Goal: Task Accomplishment & Management: Complete application form

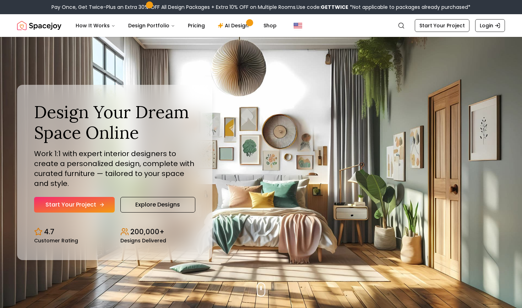
click at [92, 204] on link "Start Your Project" at bounding box center [74, 205] width 81 height 16
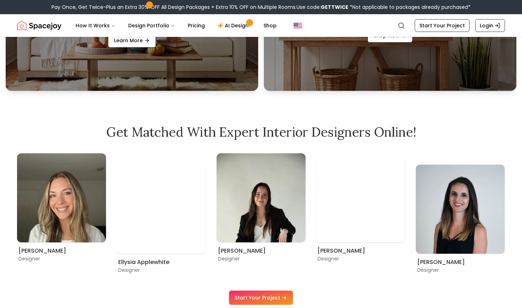
scroll to position [369, 0]
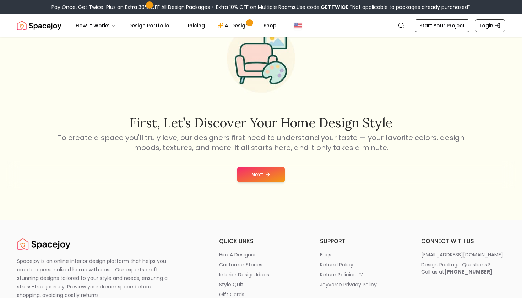
scroll to position [60, 0]
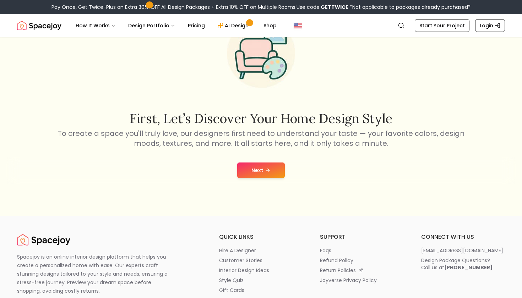
click at [255, 168] on button "Next" at bounding box center [261, 171] width 48 height 16
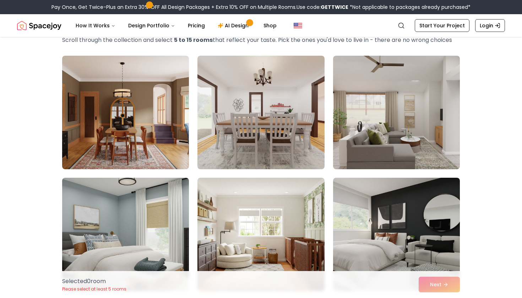
scroll to position [43, 0]
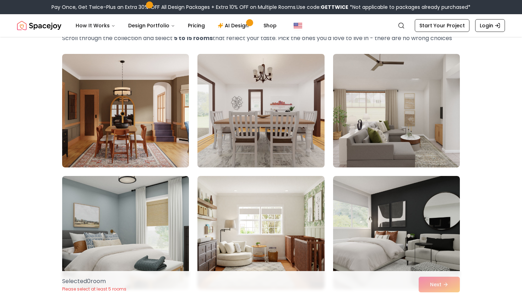
click at [240, 115] on img at bounding box center [260, 110] width 133 height 119
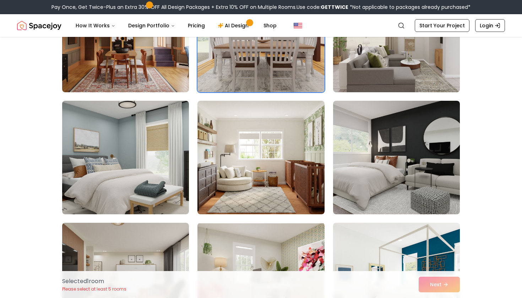
scroll to position [119, 0]
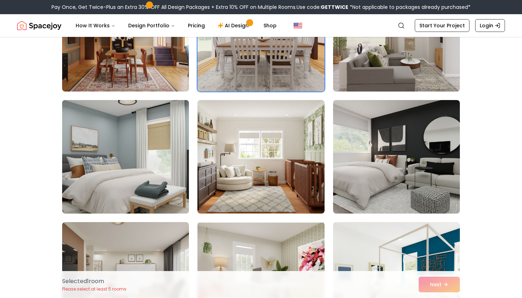
click at [139, 159] on img at bounding box center [125, 156] width 133 height 119
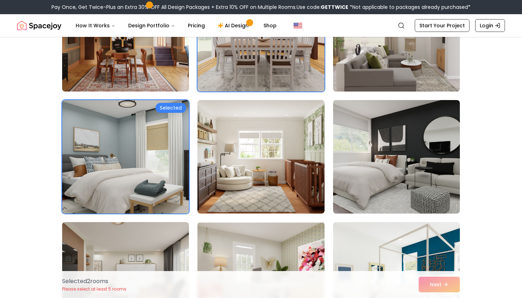
click at [456, 78] on img at bounding box center [396, 34] width 133 height 119
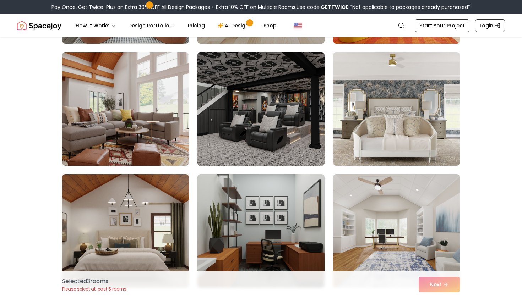
scroll to position [1023, 0]
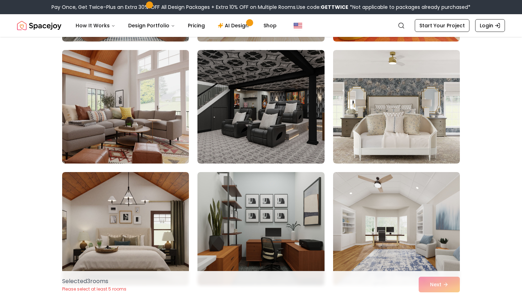
click at [155, 127] on img at bounding box center [125, 106] width 133 height 119
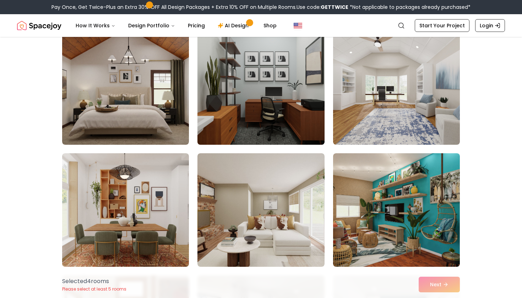
scroll to position [1166, 0]
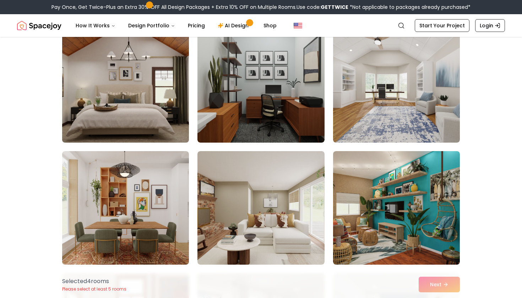
click at [147, 119] on img at bounding box center [125, 85] width 133 height 119
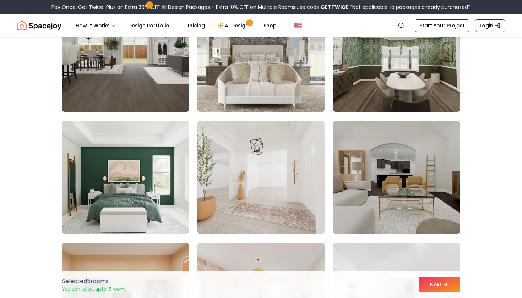
scroll to position [1807, 0]
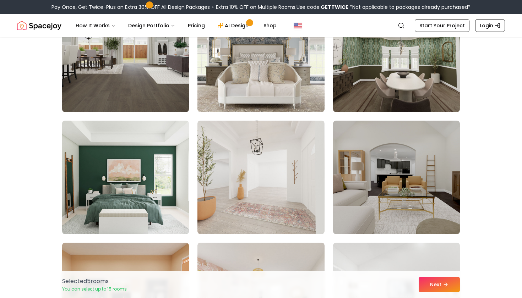
click at [164, 152] on img at bounding box center [125, 177] width 133 height 119
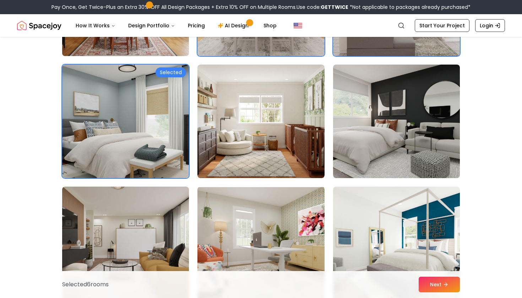
scroll to position [155, 0]
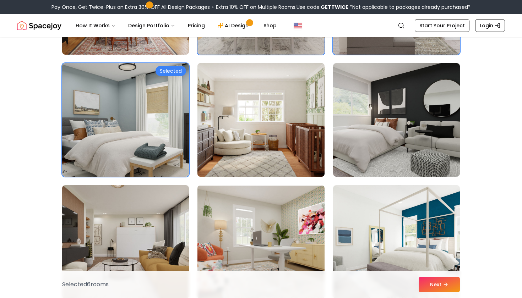
click at [221, 155] on img at bounding box center [260, 119] width 133 height 119
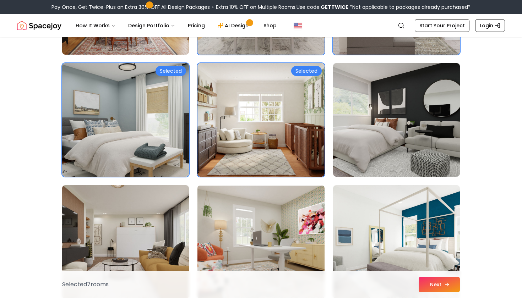
click at [438, 280] on button "Next" at bounding box center [438, 285] width 41 height 16
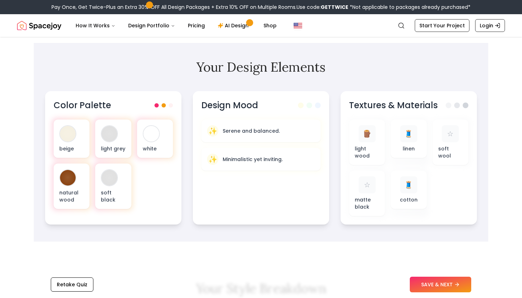
scroll to position [215, 0]
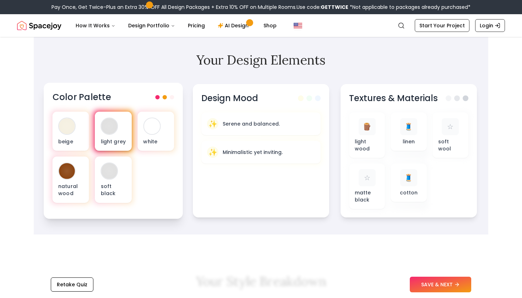
click at [123, 129] on div "light grey" at bounding box center [113, 131] width 37 height 39
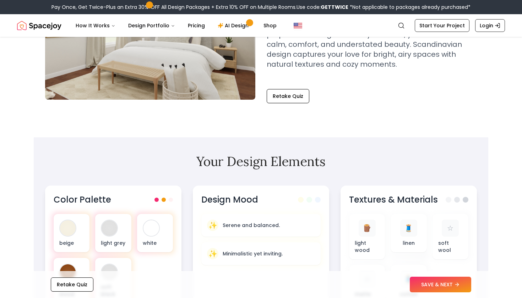
scroll to position [120, 0]
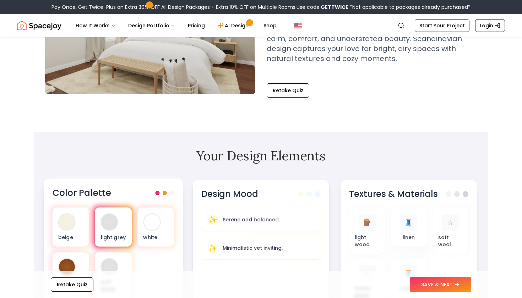
click at [105, 222] on div at bounding box center [109, 222] width 16 height 16
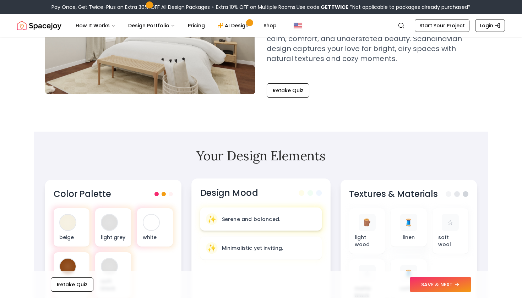
click at [232, 222] on p "Serene and balanced." at bounding box center [251, 218] width 58 height 7
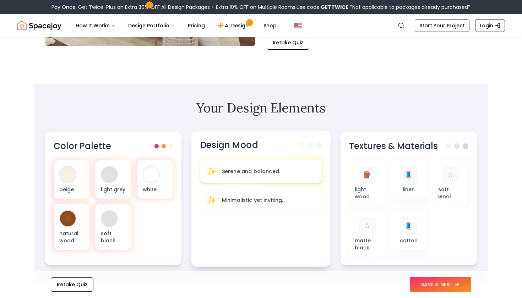
scroll to position [168, 0]
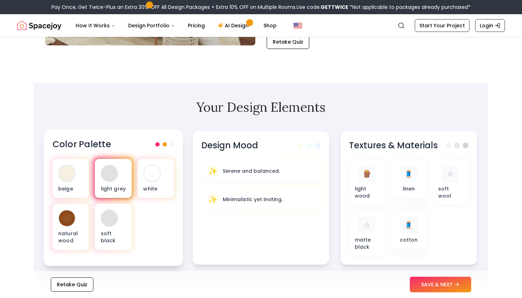
click at [123, 177] on div "light grey" at bounding box center [113, 178] width 37 height 39
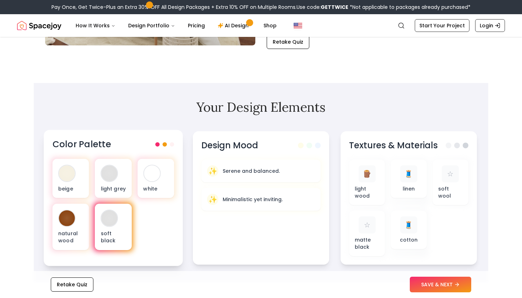
click at [112, 203] on div at bounding box center [113, 226] width 40 height 49
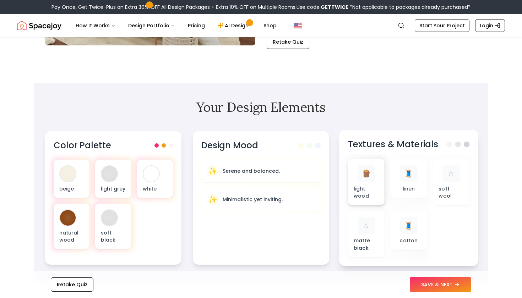
click at [366, 180] on div "🪵" at bounding box center [365, 173] width 17 height 17
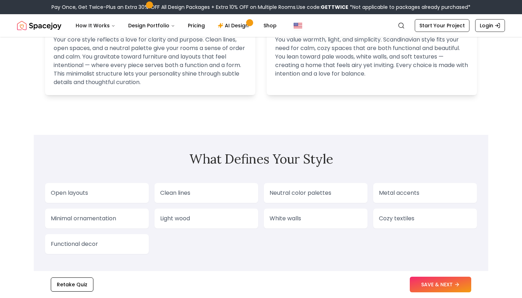
scroll to position [242, 0]
